Goal: Task Accomplishment & Management: Use online tool/utility

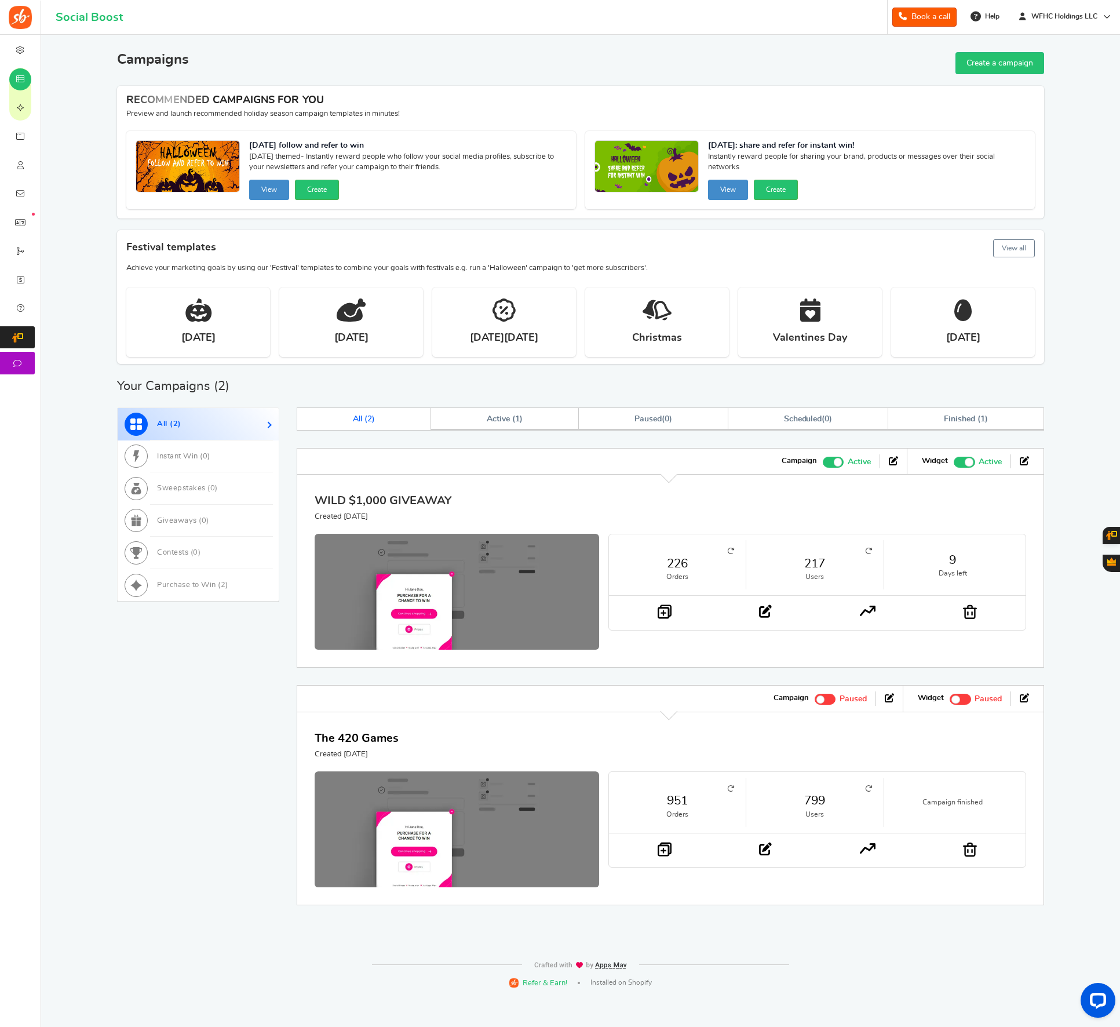
click at [410, 501] on link "WILD $1,000 GIVEAWAY" at bounding box center [383, 501] width 137 height 12
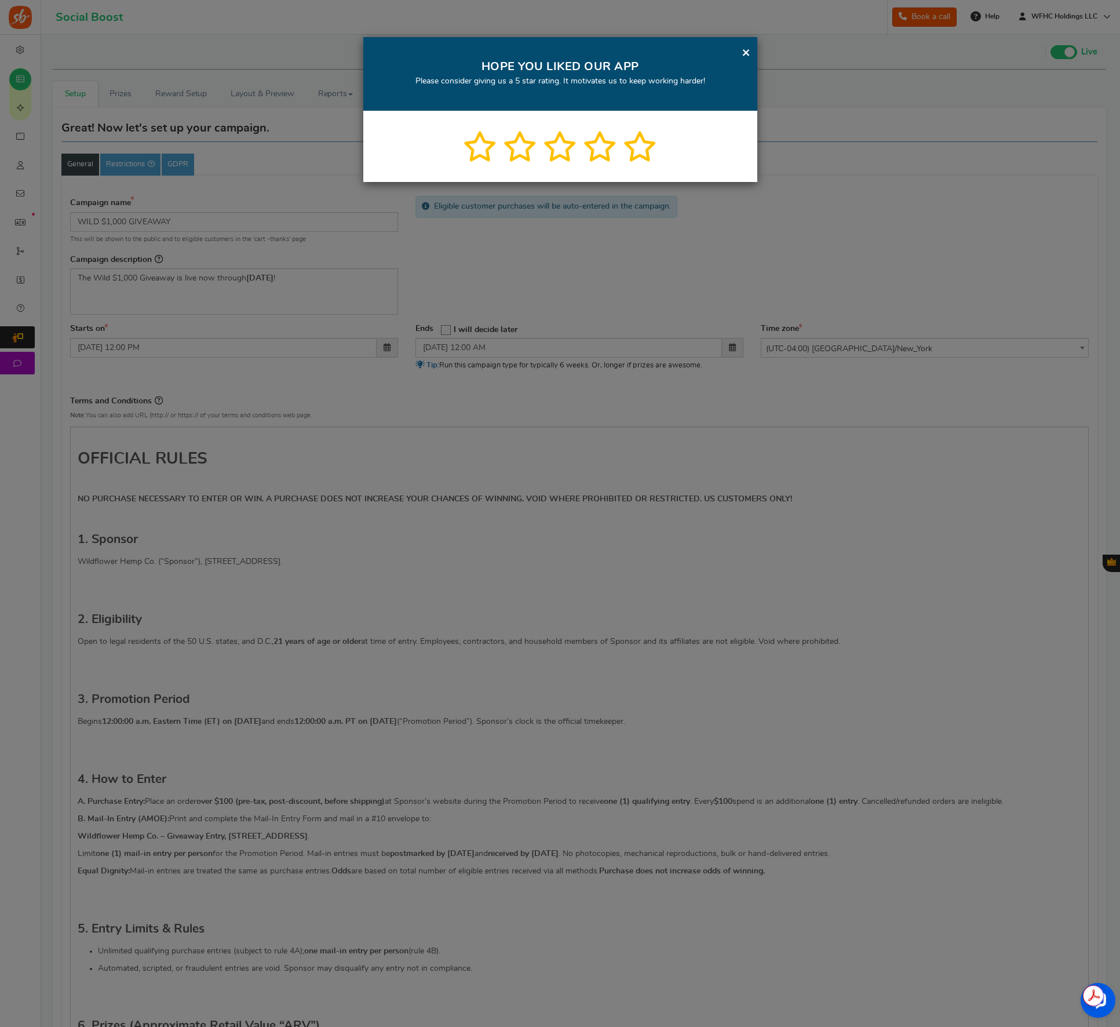
drag, startPoint x: 742, startPoint y: 50, endPoint x: 705, endPoint y: 45, distance: 36.9
click at [742, 50] on link "×" at bounding box center [746, 52] width 9 height 14
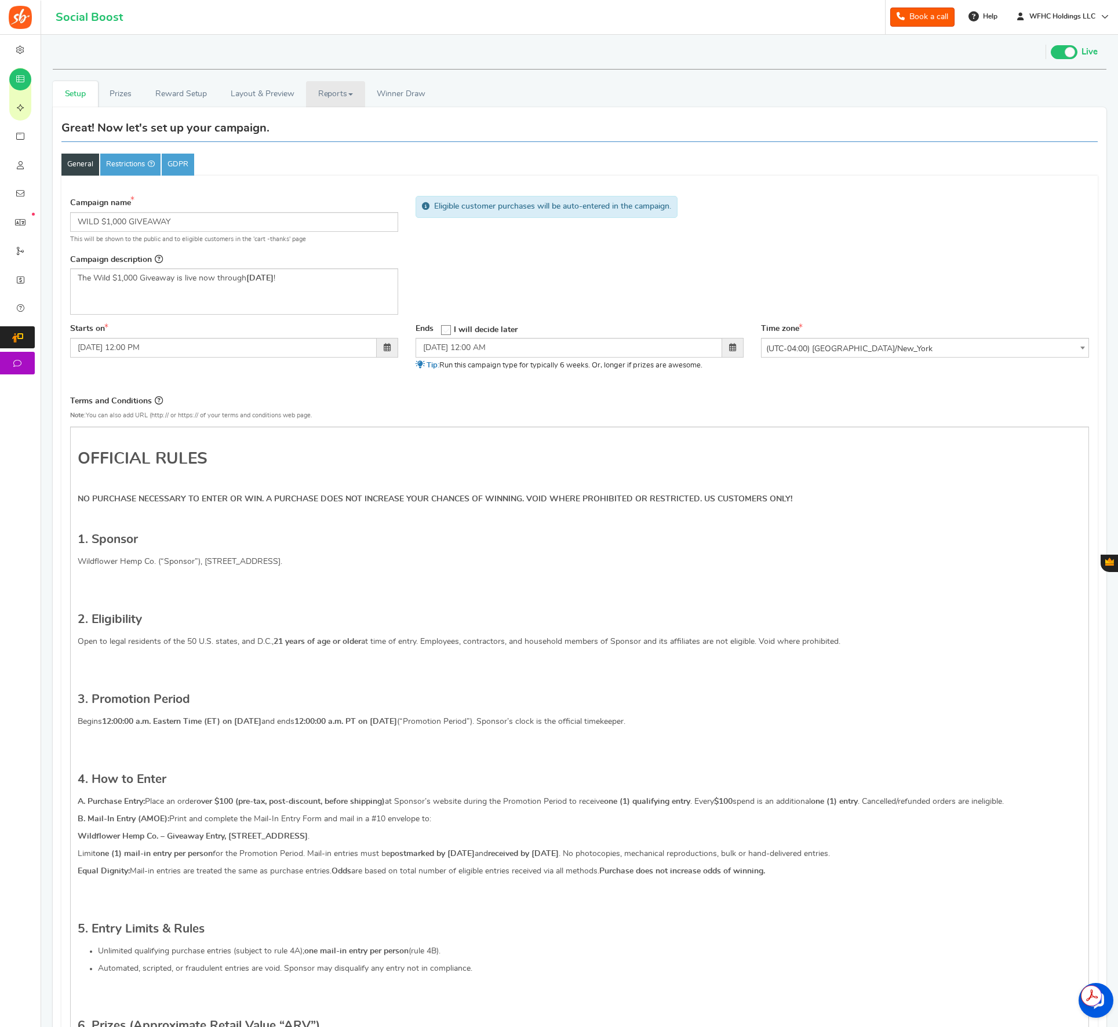
click at [334, 101] on link "Reports" at bounding box center [335, 94] width 59 height 26
click at [333, 113] on link "Users" at bounding box center [352, 119] width 93 height 17
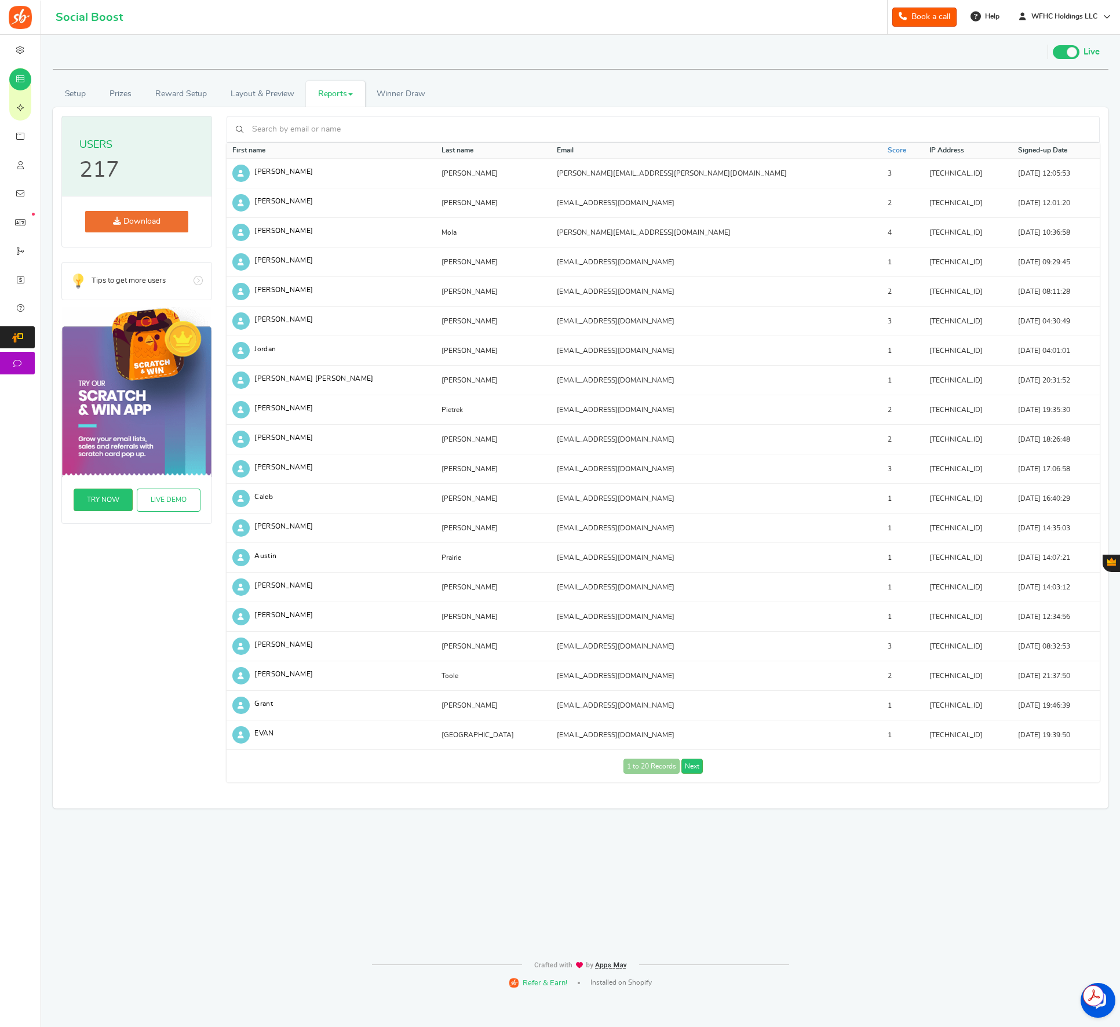
click at [331, 95] on link "Reports" at bounding box center [335, 94] width 59 height 26
click at [327, 133] on link "Entries" at bounding box center [352, 136] width 93 height 17
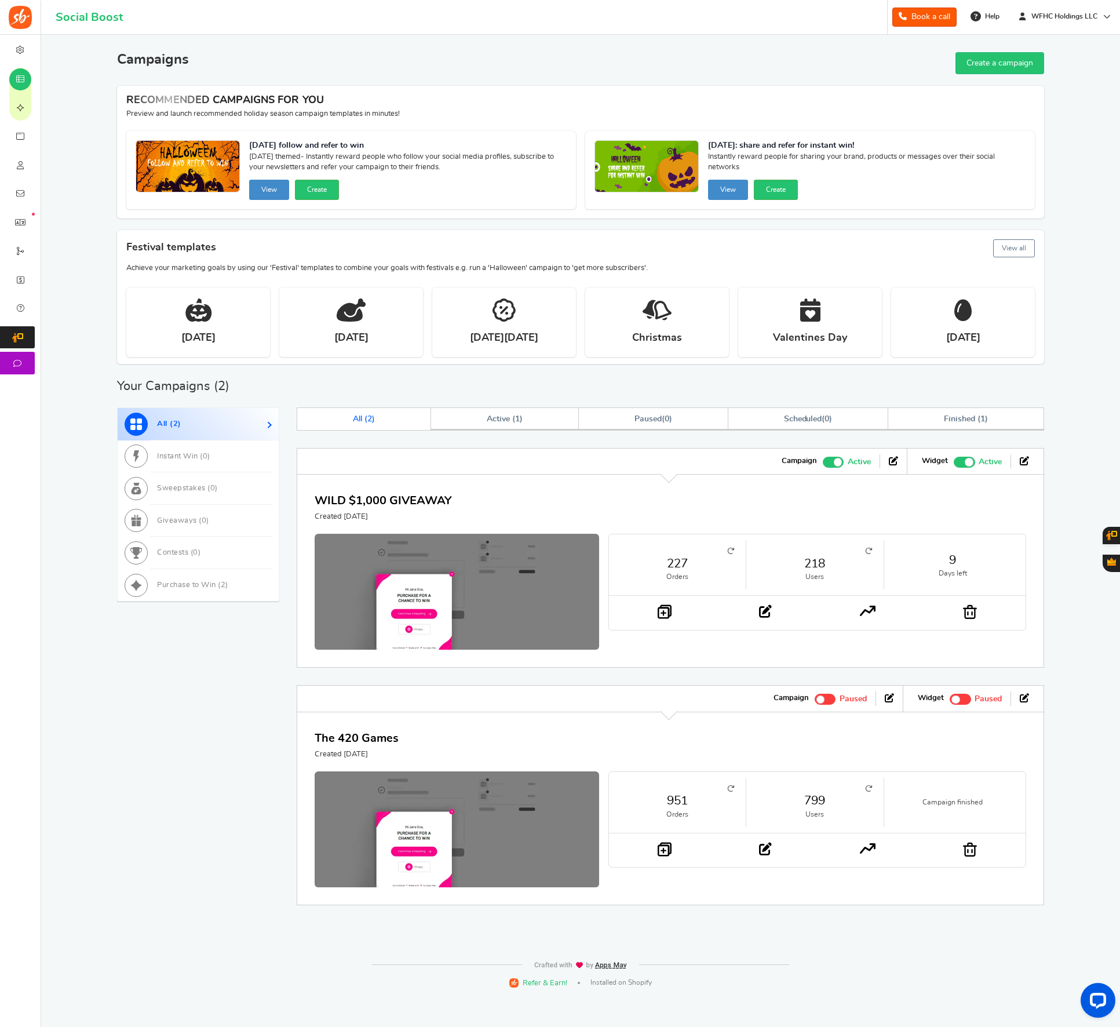
click at [816, 560] on link "218" at bounding box center [815, 563] width 114 height 17
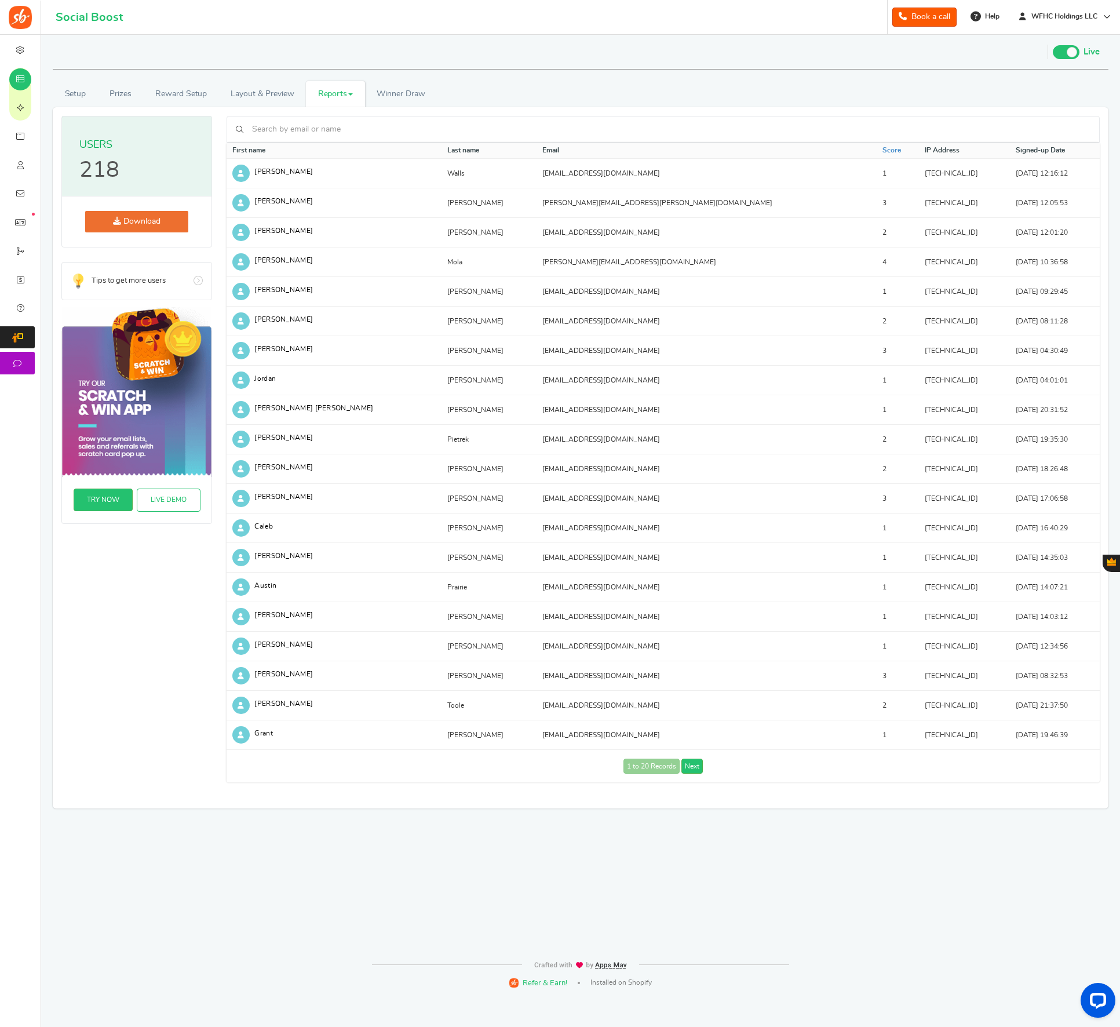
click at [322, 129] on input "text" at bounding box center [669, 129] width 841 height 20
paste input "idontknoyou445@gmail.com"
click at [362, 149] on link "Dallas - idontknoyou445@gmail.com" at bounding box center [344, 149] width 166 height 8
type input "Dallas"
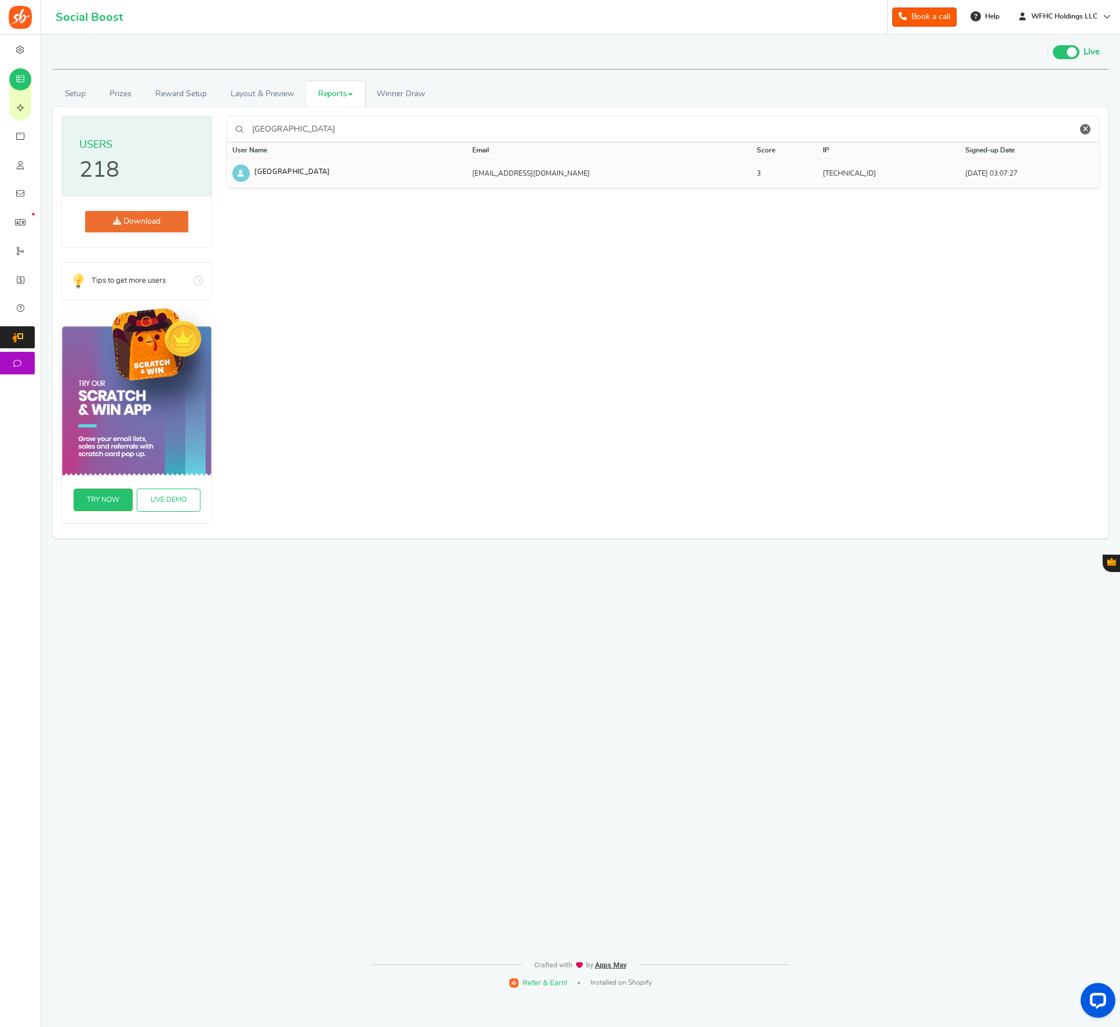
click at [466, 174] on td "idontknoyou445@gmail.com" at bounding box center [608, 174] width 284 height 30
